Goal: Information Seeking & Learning: Learn about a topic

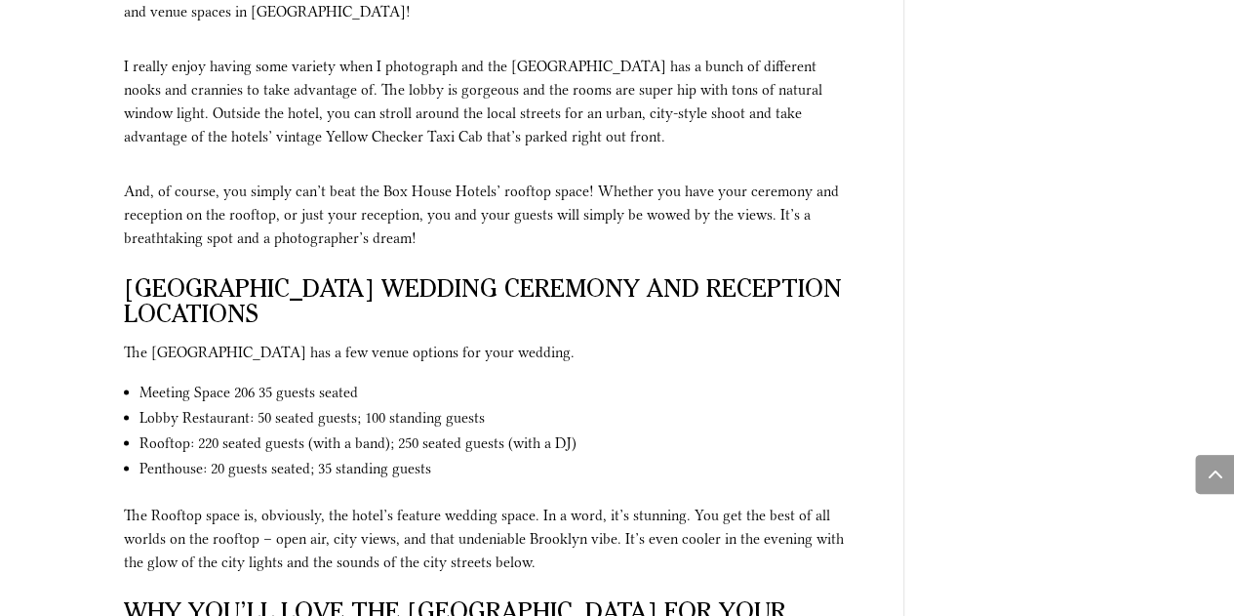
scroll to position [1635, 0]
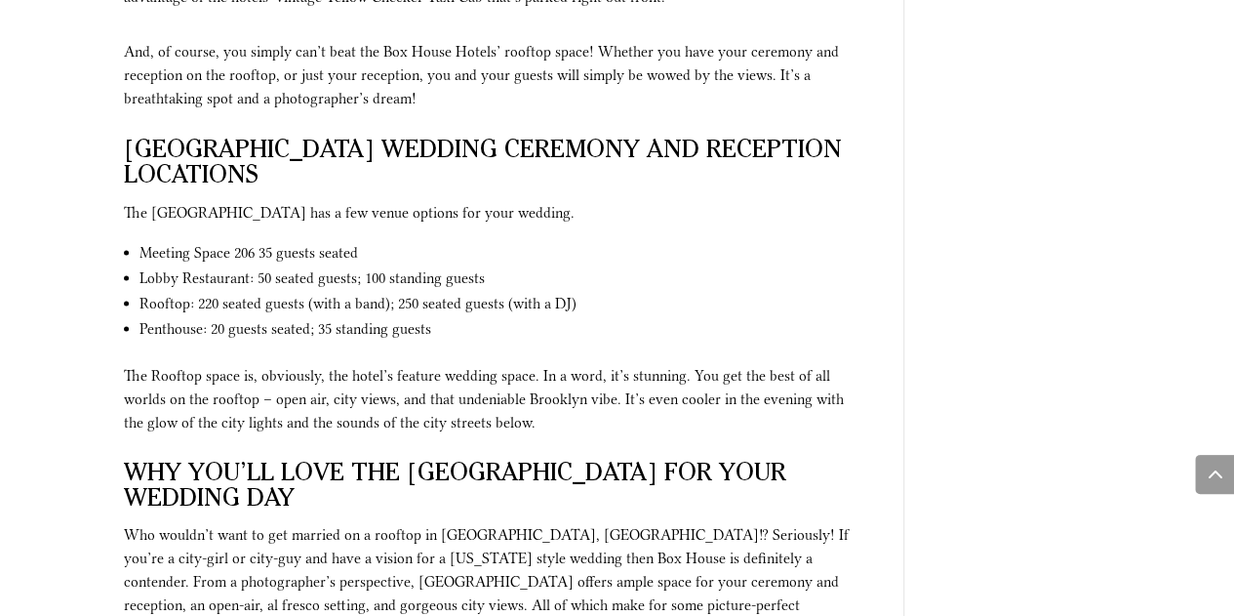
click at [498, 366] on span "The Rooftop space is, obviously, the hotel’s feature wedding space. In a word, …" at bounding box center [484, 398] width 720 height 64
drag, startPoint x: 548, startPoint y: 340, endPoint x: 104, endPoint y: 305, distance: 445.2
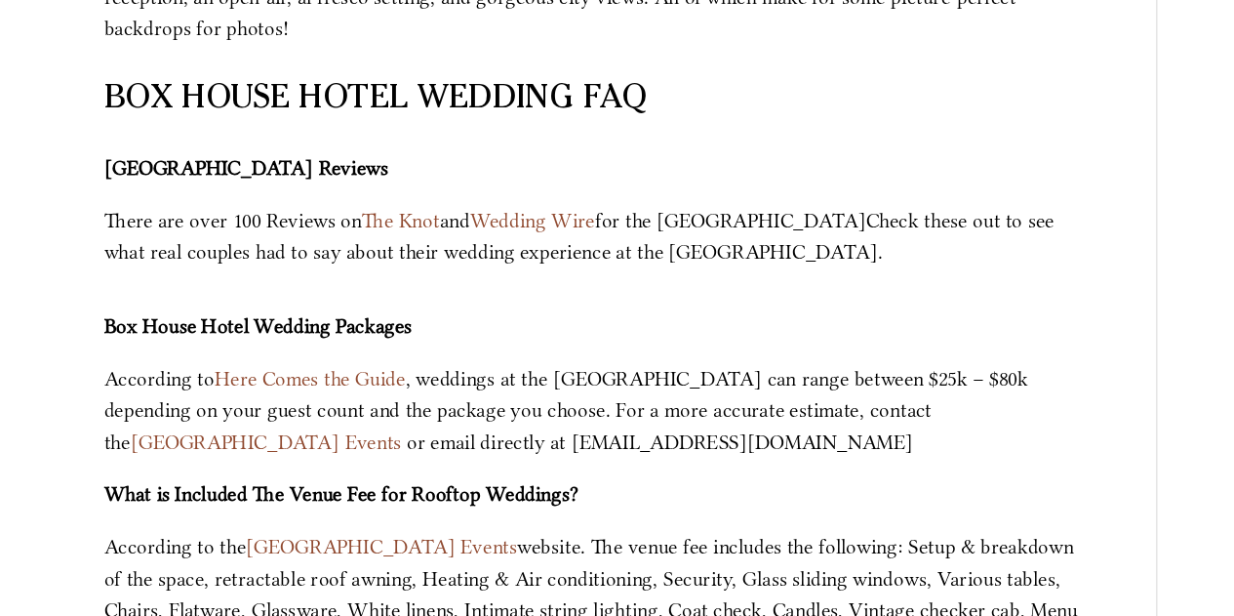
scroll to position [2082, 0]
drag, startPoint x: 326, startPoint y: 340, endPoint x: 335, endPoint y: 348, distance: 11.7
click at [335, 431] on link "Here Comes the Guide" at bounding box center [276, 440] width 141 height 18
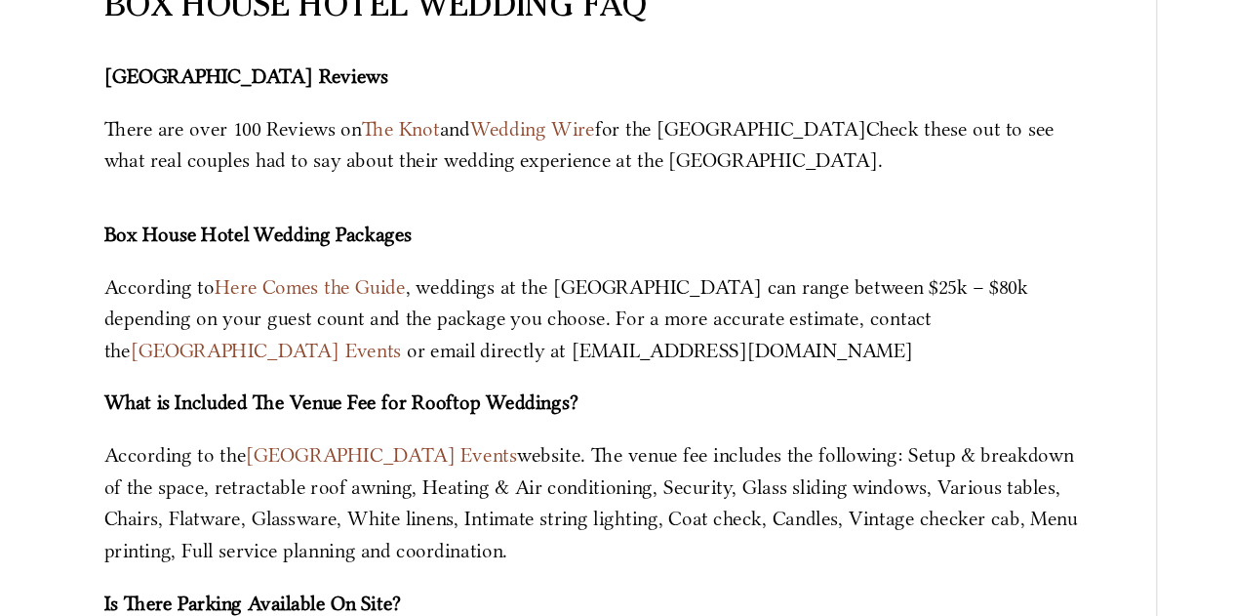
scroll to position [2150, 0]
drag, startPoint x: 519, startPoint y: 401, endPoint x: 521, endPoint y: 472, distance: 71.2
click at [521, 485] on p "According to the Box House Hotel Events website. The venue fee includes the fol…" at bounding box center [487, 539] width 727 height 109
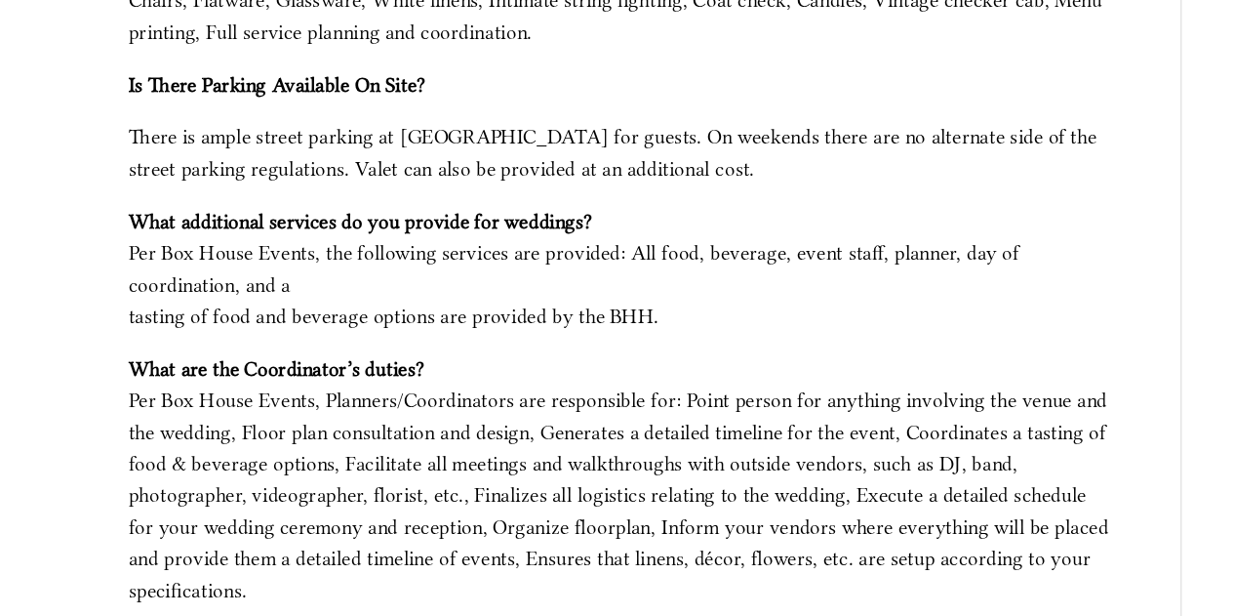
scroll to position [2602, 0]
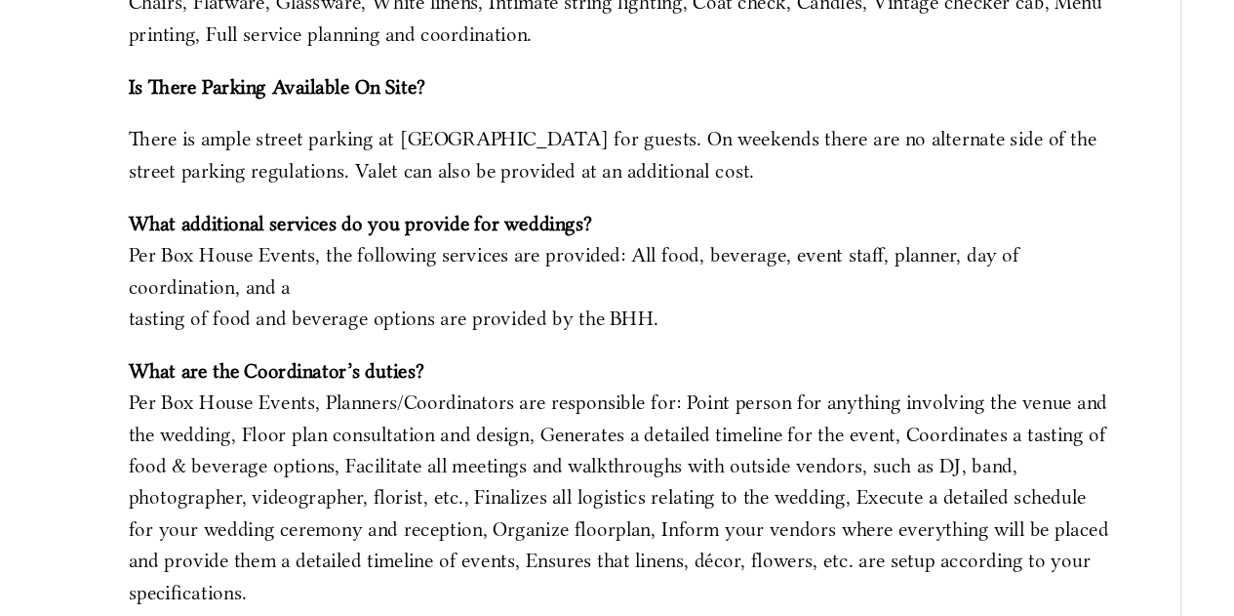
click at [417, 355] on span "What are the Coordinator’s duties? Per Box House Events, Planners/Coordinators …" at bounding box center [487, 445] width 727 height 181
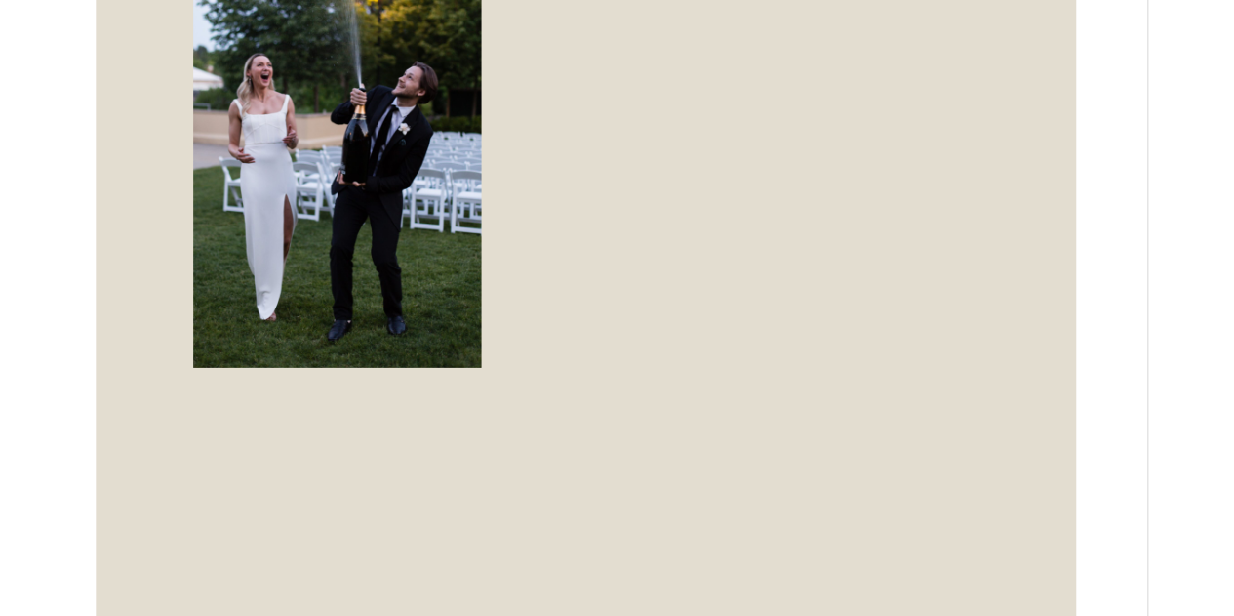
scroll to position [6126, 0]
